Goal: Task Accomplishment & Management: Manage account settings

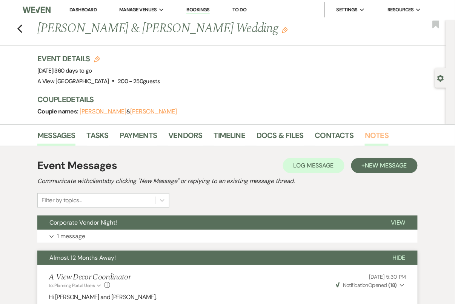
click at [384, 133] on link "Notes" at bounding box center [377, 137] width 24 height 17
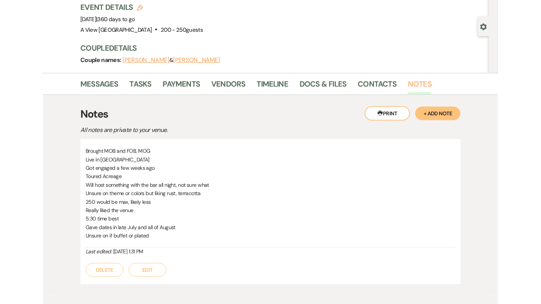
scroll to position [90, 0]
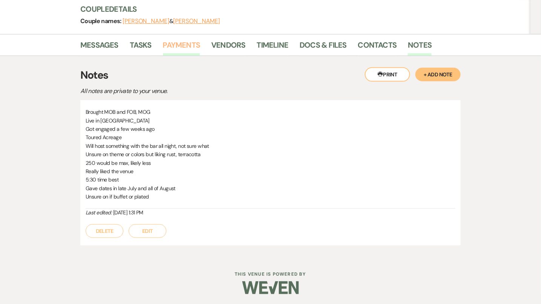
click at [179, 46] on link "Payments" at bounding box center [181, 47] width 37 height 17
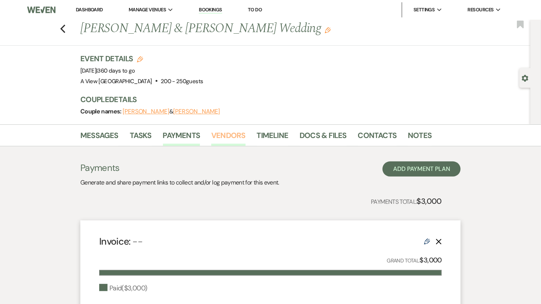
click at [230, 137] on link "Vendors" at bounding box center [228, 137] width 34 height 17
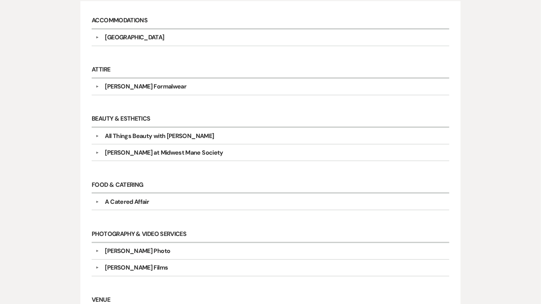
scroll to position [293, 0]
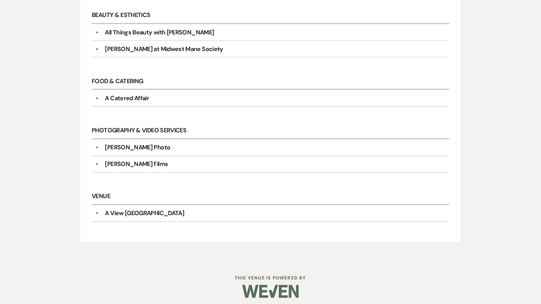
click at [199, 83] on h6 "Food & Catering" at bounding box center [271, 81] width 358 height 17
click at [199, 96] on div "A Catered Affair" at bounding box center [272, 98] width 347 height 9
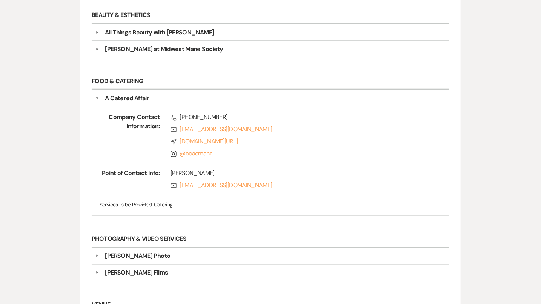
click at [199, 94] on div "A Catered Affair" at bounding box center [272, 98] width 347 height 9
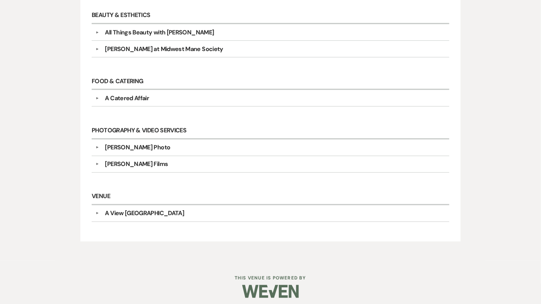
click at [171, 167] on div "▼ [PERSON_NAME] Films Company Contact Information: Compass [DOMAIN_NAME][URL] I…" at bounding box center [271, 164] width 358 height 17
click at [169, 162] on div "[PERSON_NAME] Films" at bounding box center [272, 163] width 347 height 9
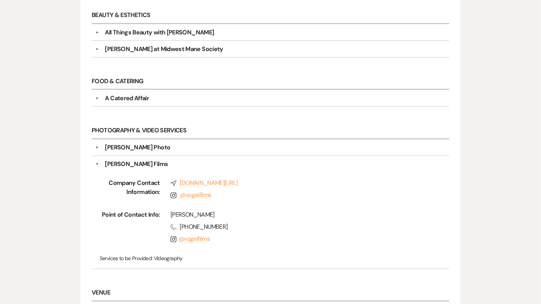
click at [169, 162] on div "[PERSON_NAME] Films" at bounding box center [272, 163] width 347 height 9
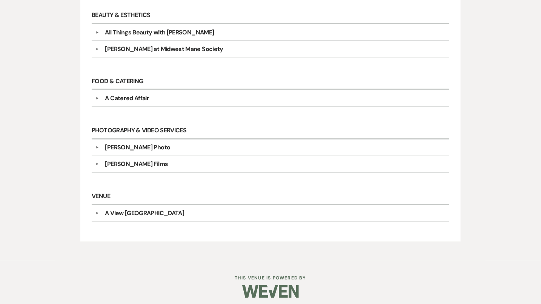
scroll to position [126, 0]
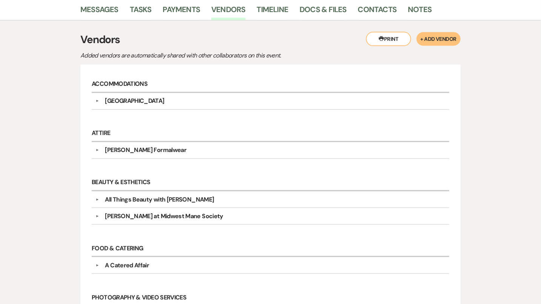
click at [168, 196] on div "All Things Beauty with [PERSON_NAME]" at bounding box center [159, 199] width 109 height 9
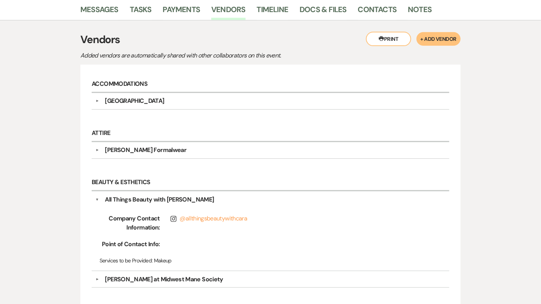
click at [168, 195] on div "All Things Beauty with [PERSON_NAME]" at bounding box center [159, 199] width 109 height 9
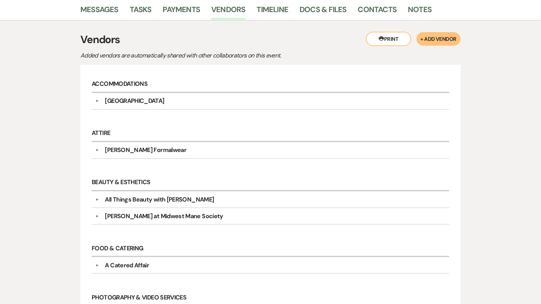
click at [166, 213] on div "[PERSON_NAME] at Midwest Mane Society" at bounding box center [164, 215] width 118 height 9
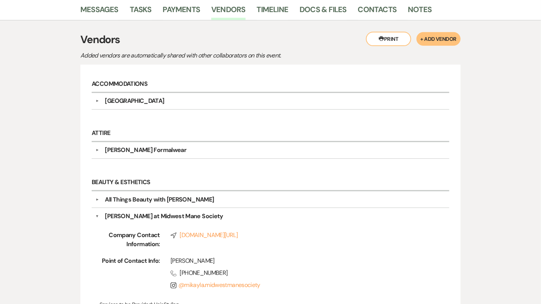
click at [166, 213] on div "[PERSON_NAME] at Midwest Mane Society" at bounding box center [164, 215] width 118 height 9
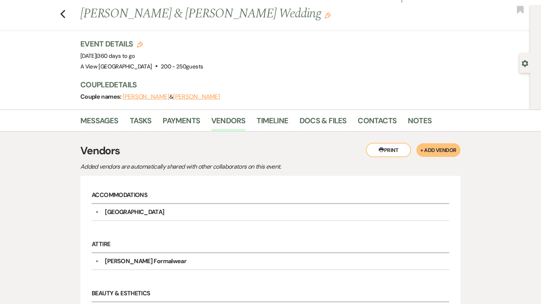
scroll to position [0, 0]
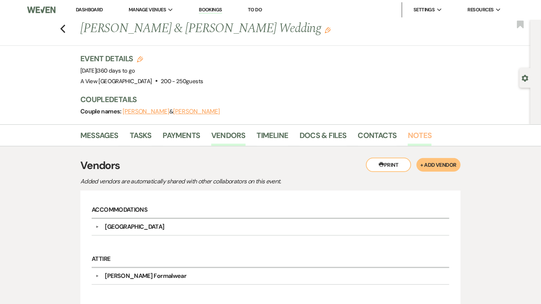
click at [413, 138] on link "Notes" at bounding box center [420, 137] width 24 height 17
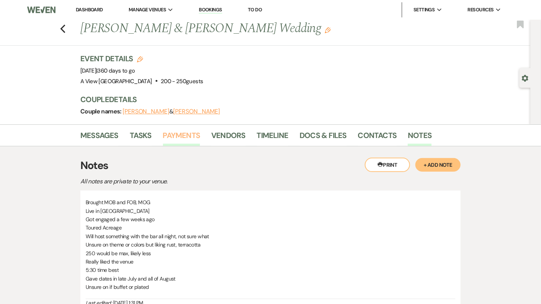
click at [177, 136] on link "Payments" at bounding box center [181, 137] width 37 height 17
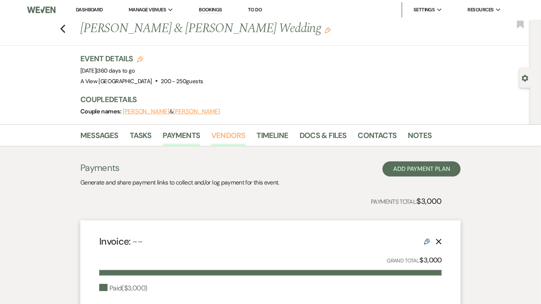
click at [223, 136] on link "Vendors" at bounding box center [228, 137] width 34 height 17
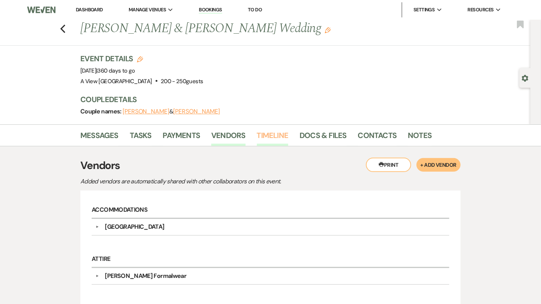
click at [271, 133] on link "Timeline" at bounding box center [273, 137] width 32 height 17
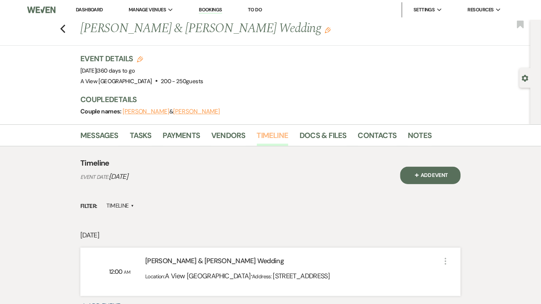
scroll to position [83, 0]
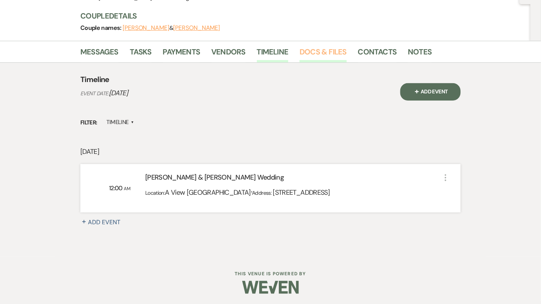
click at [312, 52] on link "Docs & Files" at bounding box center [323, 54] width 47 height 17
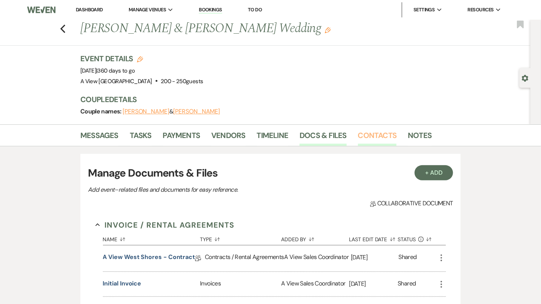
click at [368, 132] on link "Contacts" at bounding box center [377, 137] width 39 height 17
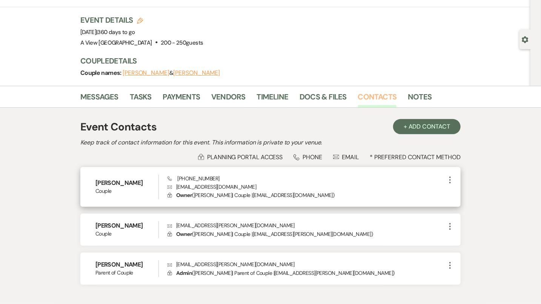
scroll to position [37, 0]
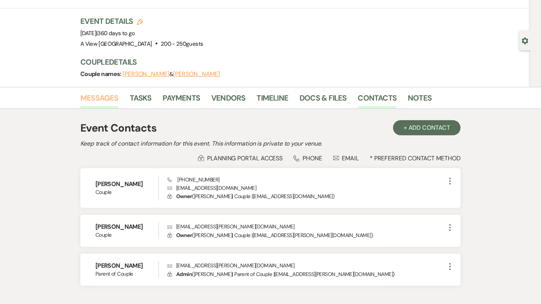
click at [110, 100] on link "Messages" at bounding box center [99, 100] width 38 height 17
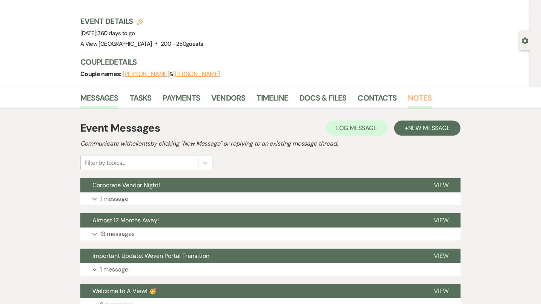
click at [428, 98] on link "Notes" at bounding box center [420, 100] width 24 height 17
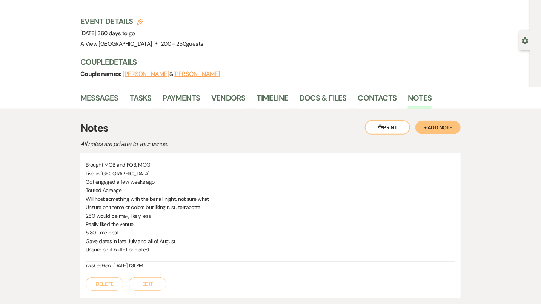
click at [434, 125] on button "+ Add Note" at bounding box center [438, 127] width 45 height 14
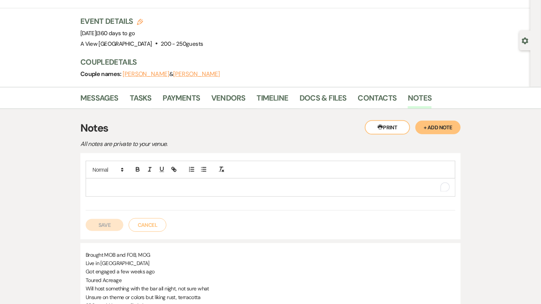
click at [307, 192] on div "To enrich screen reader interactions, please activate Accessibility in Grammarl…" at bounding box center [270, 186] width 369 height 17
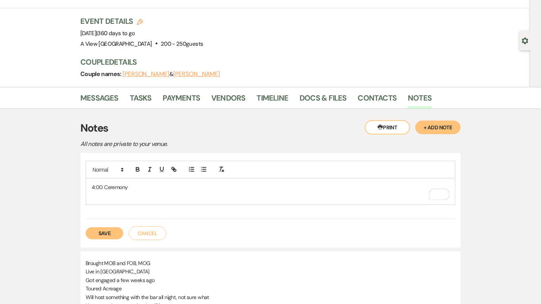
click at [113, 231] on button "Save" at bounding box center [105, 233] width 38 height 12
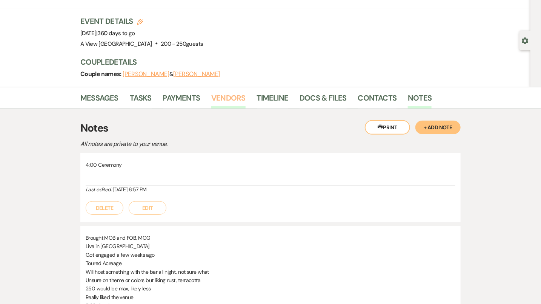
click at [230, 102] on link "Vendors" at bounding box center [228, 100] width 34 height 17
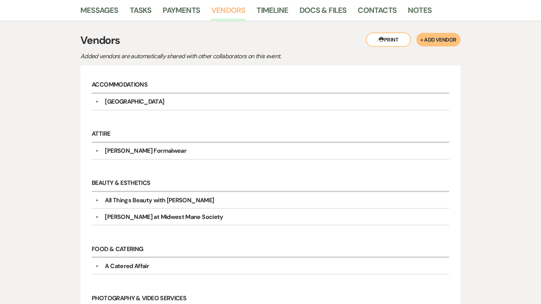
scroll to position [92, 0]
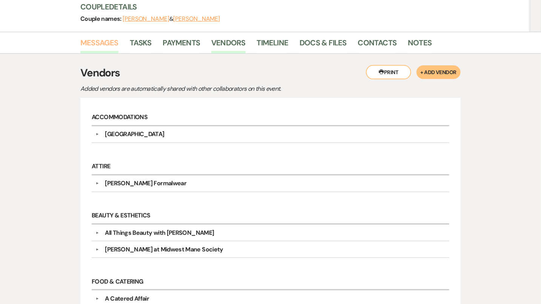
click at [107, 44] on link "Messages" at bounding box center [99, 45] width 38 height 17
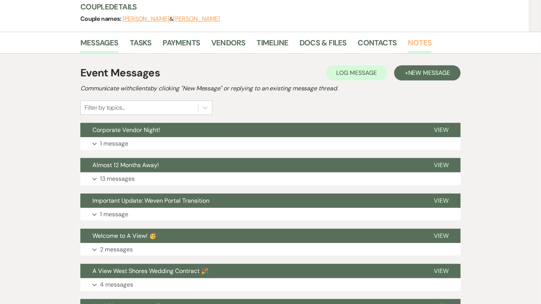
click at [419, 45] on link "Notes" at bounding box center [420, 45] width 24 height 17
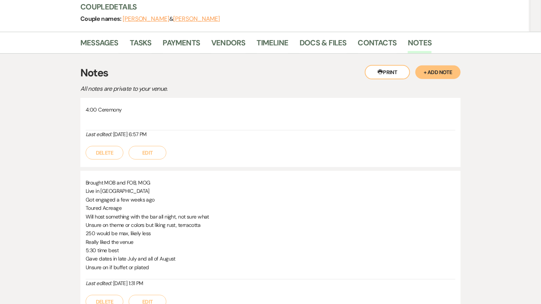
click at [140, 152] on button "Edit" at bounding box center [148, 153] width 38 height 14
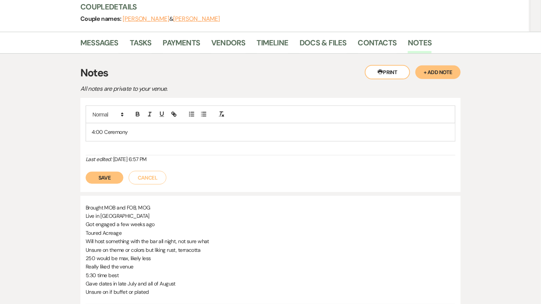
click at [129, 171] on button "Cancel" at bounding box center [148, 178] width 38 height 14
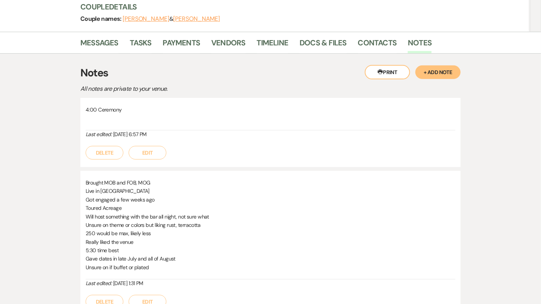
click at [150, 153] on button "Edit" at bounding box center [148, 153] width 38 height 14
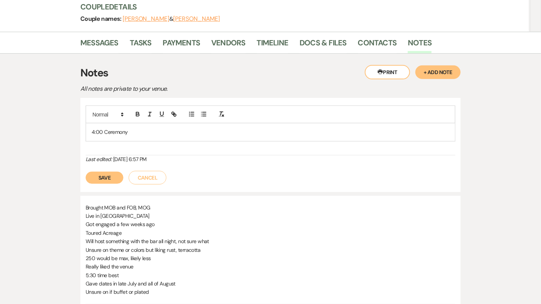
click at [129, 171] on button "Cancel" at bounding box center [148, 178] width 38 height 14
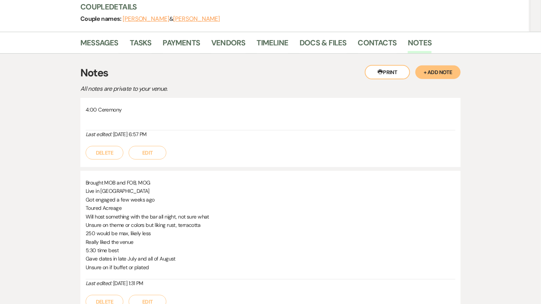
click at [129, 146] on button "Edit" at bounding box center [148, 153] width 38 height 14
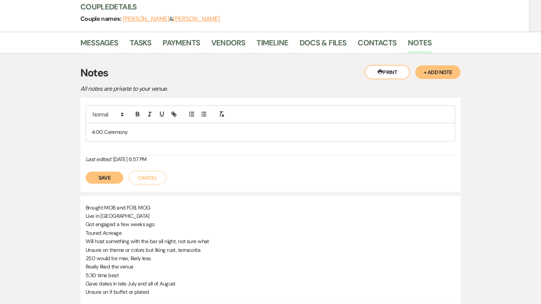
click at [129, 171] on button "Cancel" at bounding box center [148, 178] width 38 height 14
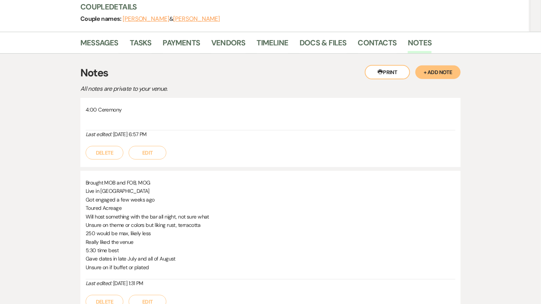
click at [146, 153] on button "Edit" at bounding box center [148, 153] width 38 height 14
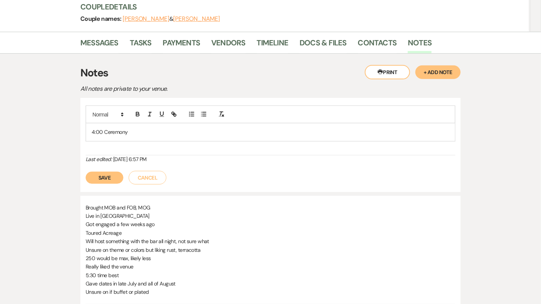
click at [139, 132] on p "4:00 Ceremony" at bounding box center [271, 132] width 358 height 8
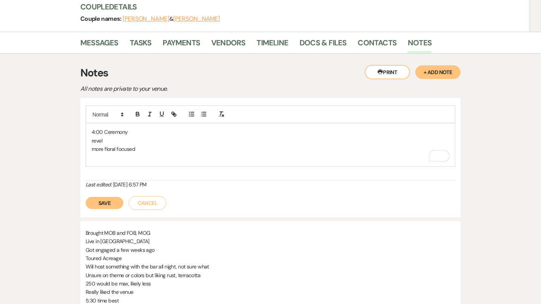
click at [155, 147] on p "more floral focused" at bounding box center [271, 149] width 358 height 8
click at [106, 139] on p "revel" at bounding box center [271, 140] width 358 height 8
click at [108, 157] on p "To enrich screen reader interactions, please activate Accessibility in Grammarl…" at bounding box center [271, 157] width 358 height 8
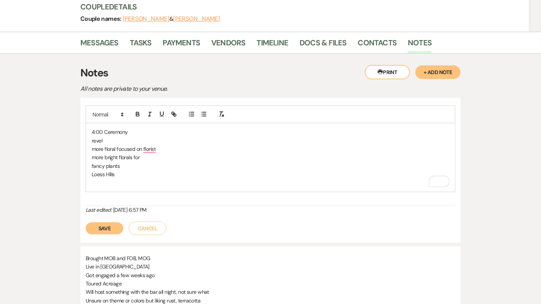
click at [99, 183] on p "To enrich screen reader interactions, please activate Accessibility in Grammarl…" at bounding box center [271, 183] width 358 height 8
click at [139, 177] on div "4:00 Ceremony revel more floral focused on the florist more bright florals for …" at bounding box center [270, 157] width 369 height 68
click at [137, 183] on p "To enrich screen reader interactions, please activate Accessibility in Grammarl…" at bounding box center [271, 183] width 358 height 8
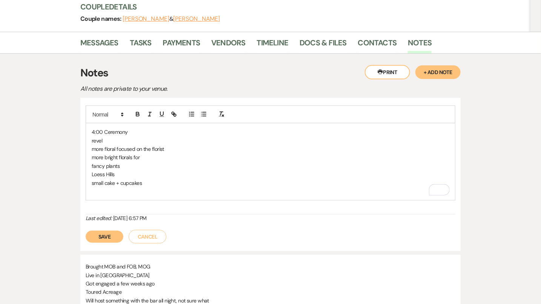
click at [133, 196] on div "4:00 Ceremony revel more floral focused on the florist more bright florals for …" at bounding box center [270, 161] width 369 height 77
click at [132, 191] on p "To enrich screen reader interactions, please activate Accessibility in Grammarl…" at bounding box center [271, 191] width 358 height 8
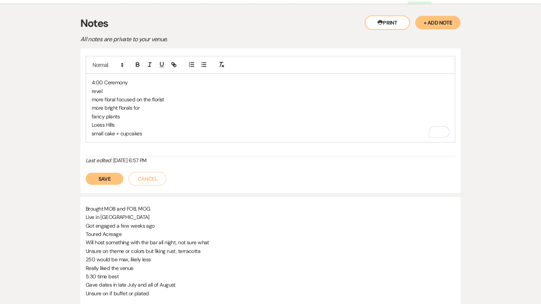
scroll to position [237, 0]
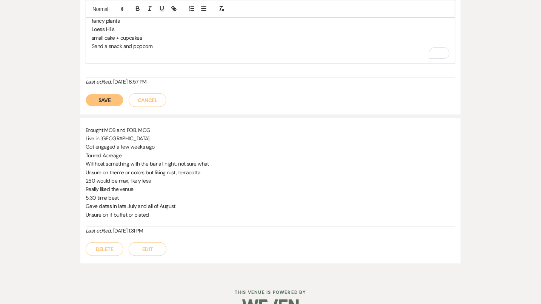
click at [108, 57] on p "To enrich screen reader interactions, please activate Accessibility in Grammarl…" at bounding box center [271, 54] width 358 height 8
click at [162, 48] on p "Send a snack and popcorn" at bounding box center [271, 46] width 358 height 8
click at [112, 54] on p "To enrich screen reader interactions, please activate Accessibility in Grammarl…" at bounding box center [271, 54] width 358 height 8
click at [142, 54] on p "To enrich screen reader interactions, please activate Accessibility in Grammarl…" at bounding box center [271, 54] width 358 height 8
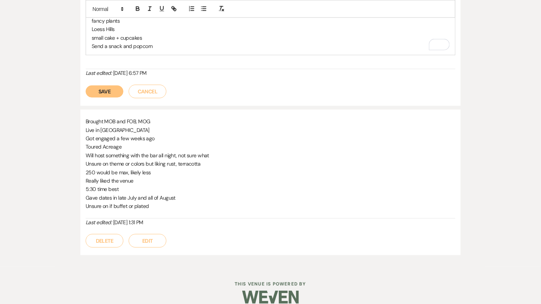
click at [109, 89] on button "Save" at bounding box center [105, 91] width 38 height 12
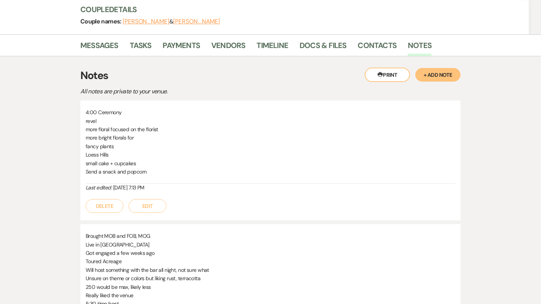
scroll to position [89, 0]
click at [151, 210] on button "Edit" at bounding box center [148, 206] width 38 height 14
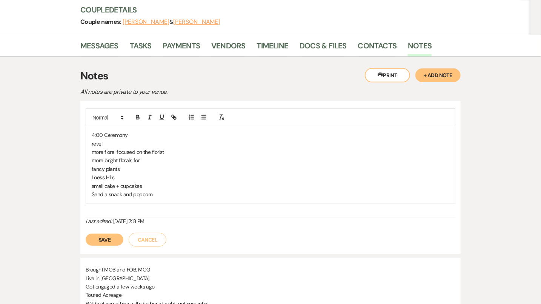
click at [156, 194] on p "Send a snack and popcorn" at bounding box center [271, 194] width 358 height 8
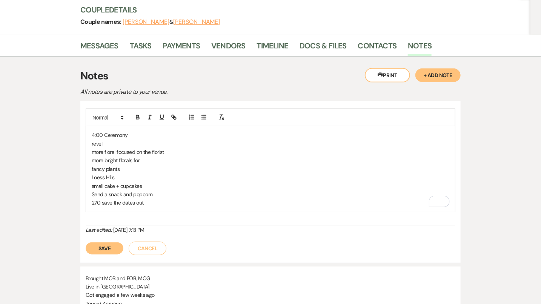
click at [103, 245] on button "Save" at bounding box center [105, 248] width 38 height 12
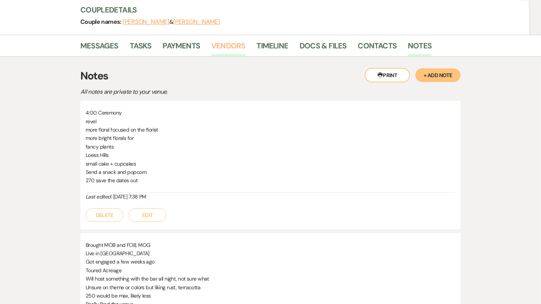
click at [232, 46] on link "Vendors" at bounding box center [228, 48] width 34 height 17
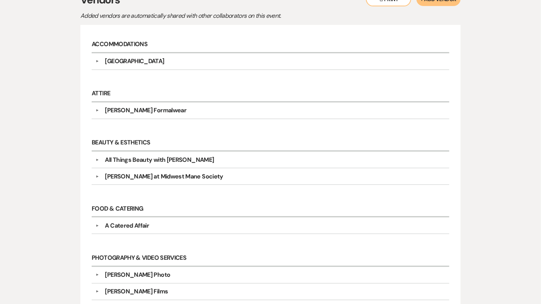
scroll to position [195, 0]
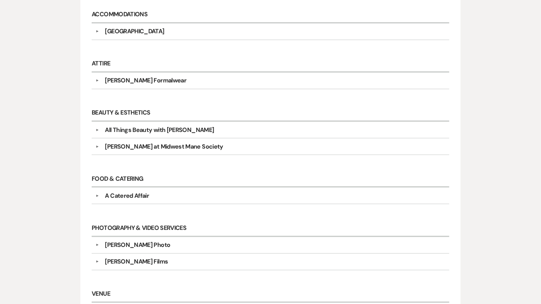
click at [144, 242] on div "[PERSON_NAME] Photo" at bounding box center [137, 244] width 65 height 9
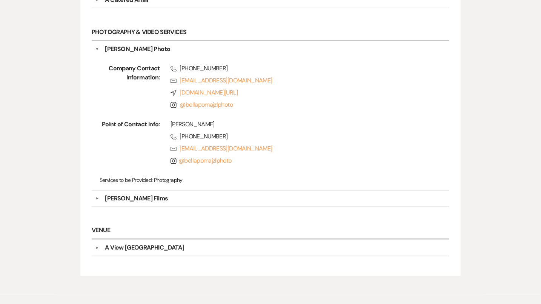
scroll to position [405, 0]
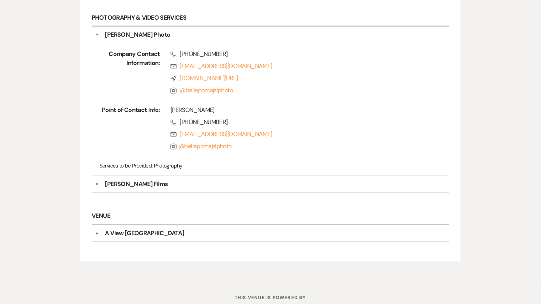
click at [147, 179] on div "[PERSON_NAME] Films" at bounding box center [272, 183] width 347 height 9
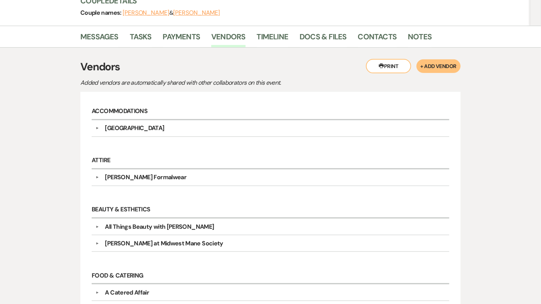
scroll to position [0, 0]
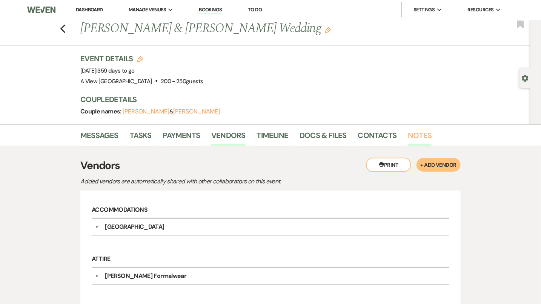
click at [422, 135] on link "Notes" at bounding box center [420, 137] width 24 height 17
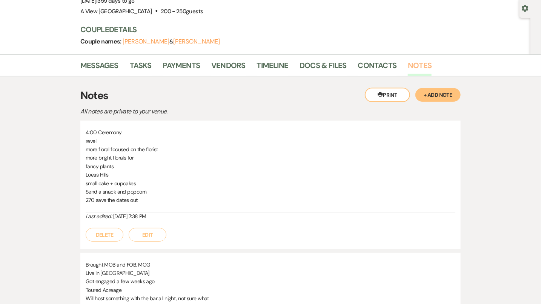
scroll to position [71, 0]
click at [147, 227] on button "Edit" at bounding box center [148, 234] width 38 height 14
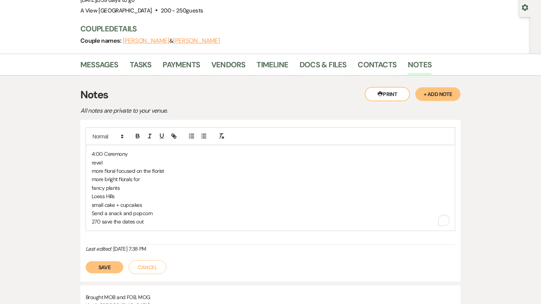
click at [153, 169] on p "more floral focused on the florist" at bounding box center [271, 170] width 358 height 8
click at [132, 154] on p "4:00 Ceremony" at bounding box center [271, 153] width 358 height 8
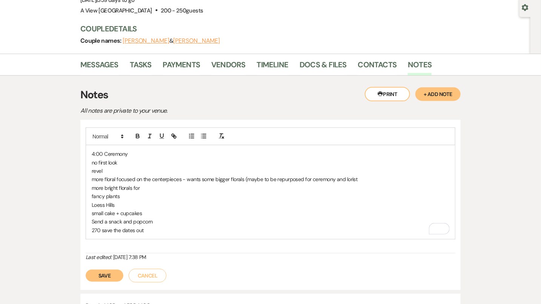
click at [109, 168] on p "revel" at bounding box center [271, 170] width 358 height 8
click at [134, 158] on p "no first look" at bounding box center [271, 162] width 358 height 8
click at [122, 167] on p "revel" at bounding box center [271, 170] width 358 height 8
click at [132, 153] on p "4:00 Ceremony" at bounding box center [271, 153] width 358 height 8
click at [132, 161] on p "no first look" at bounding box center [271, 162] width 358 height 8
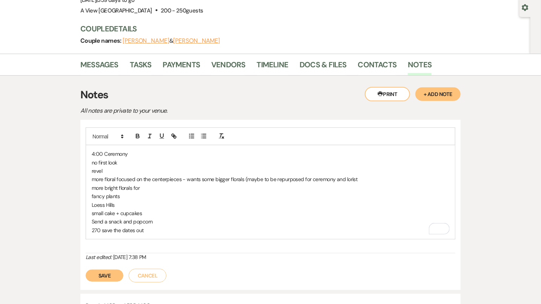
click at [345, 178] on p "more floral focused on the centerpieces - wants some bigger florals (maybe to b…" at bounding box center [271, 179] width 358 height 8
click at [334, 177] on p "more floral focused on the centerpieces - wants some bigger florals (maybe to b…" at bounding box center [271, 179] width 358 height 8
click at [345, 177] on p "more floral focused on the centerpieces - wants some bigger florals (maybe to b…" at bounding box center [271, 179] width 358 height 8
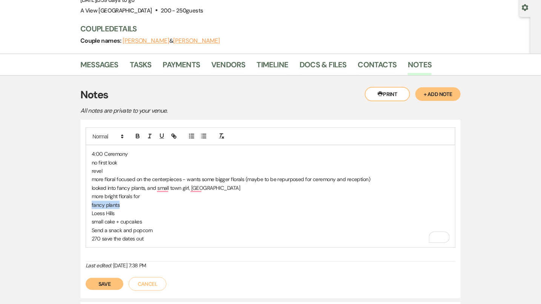
click at [85, 200] on section "Messages Tasks Payments Vendors Timeline Docs & Files Contacts Notes Printer Pr…" at bounding box center [270, 256] width 541 height 405
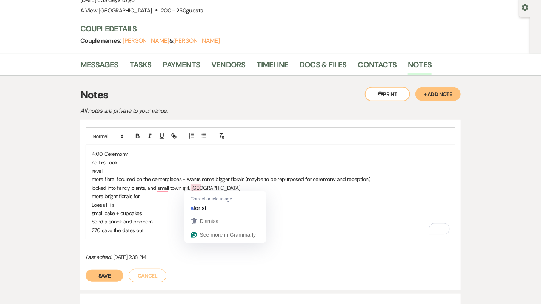
click at [191, 186] on p "looked into fancy plants, and small town girl, [GEOGRAPHIC_DATA]" at bounding box center [271, 187] width 358 height 8
drag, startPoint x: 213, startPoint y: 186, endPoint x: 191, endPoint y: 183, distance: 22.1
click at [191, 184] on p "looked into fancy plants, and small town girl, [GEOGRAPHIC_DATA]" at bounding box center [271, 187] width 358 height 8
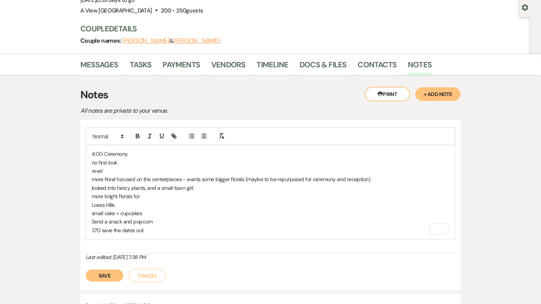
click at [196, 195] on p "more bright florals for" at bounding box center [271, 196] width 358 height 8
click at [199, 189] on p "looked into fancy plants, and a small town girl," at bounding box center [271, 187] width 358 height 8
click at [234, 183] on p "looked into fancy plants, and a small town girl, told them about oess hills" at bounding box center [271, 187] width 358 height 8
click at [186, 205] on p "Loess Hills" at bounding box center [271, 204] width 358 height 8
drag, startPoint x: 134, startPoint y: 206, endPoint x: 82, endPoint y: 206, distance: 51.7
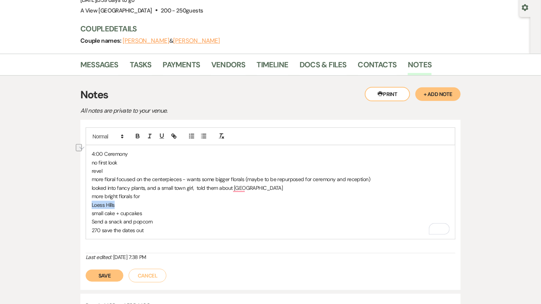
click at [82, 206] on div "4:00 Ceremony no first look revel more floral focused on the centerpieces - wan…" at bounding box center [270, 205] width 381 height 170
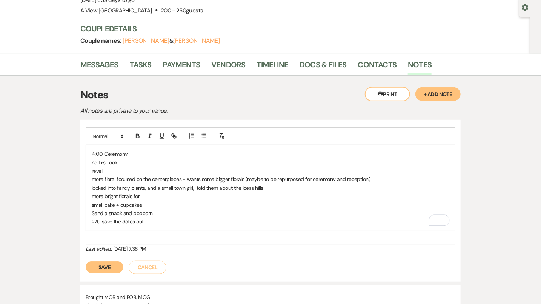
click at [240, 200] on p "small cake + cupcakes" at bounding box center [271, 204] width 358 height 8
drag, startPoint x: 242, startPoint y: 186, endPoint x: 234, endPoint y: 185, distance: 7.2
click at [234, 185] on p "looked into fancy plants, and a small town girl, told them about the loess hills" at bounding box center [271, 187] width 358 height 8
click at [182, 192] on p "more bright florals for" at bounding box center [271, 196] width 358 height 8
click at [231, 196] on p "more bright florals for" at bounding box center [271, 196] width 358 height 8
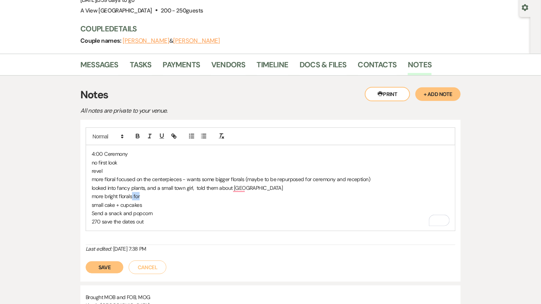
drag, startPoint x: 148, startPoint y: 194, endPoint x: 132, endPoint y: 194, distance: 15.9
click at [132, 194] on p "more bright florals for" at bounding box center [271, 196] width 358 height 8
click at [223, 214] on p "Send a snack and popcorn" at bounding box center [271, 213] width 358 height 8
click at [146, 166] on p "revel" at bounding box center [271, 170] width 358 height 8
click at [154, 222] on p "270 save the dates out" at bounding box center [271, 221] width 358 height 8
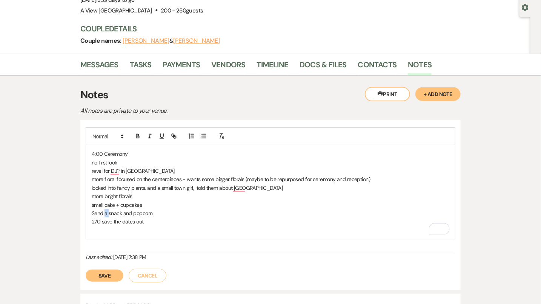
click at [105, 212] on p "Send a snack and popcorn" at bounding box center [271, 213] width 358 height 8
click at [119, 229] on p "To enrich screen reader interactions, please activate Accessibility in Grammarl…" at bounding box center [271, 230] width 358 height 8
click at [146, 175] on p "more floral focused on the centerpieces - wants some bigger florals (maybe to b…" at bounding box center [271, 179] width 358 height 8
click at [141, 168] on p "revel for DJ in [GEOGRAPHIC_DATA]" at bounding box center [271, 170] width 358 height 8
click at [159, 230] on p "To enrich screen reader interactions, please activate Accessibility in Grammarl…" at bounding box center [271, 230] width 358 height 8
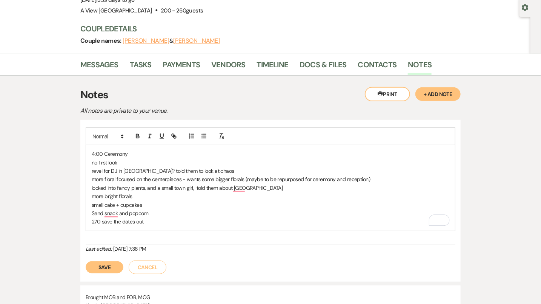
click at [160, 218] on p "270 save the dates out" at bounding box center [271, 221] width 358 height 8
